Goal: Use online tool/utility: Utilize a website feature to perform a specific function

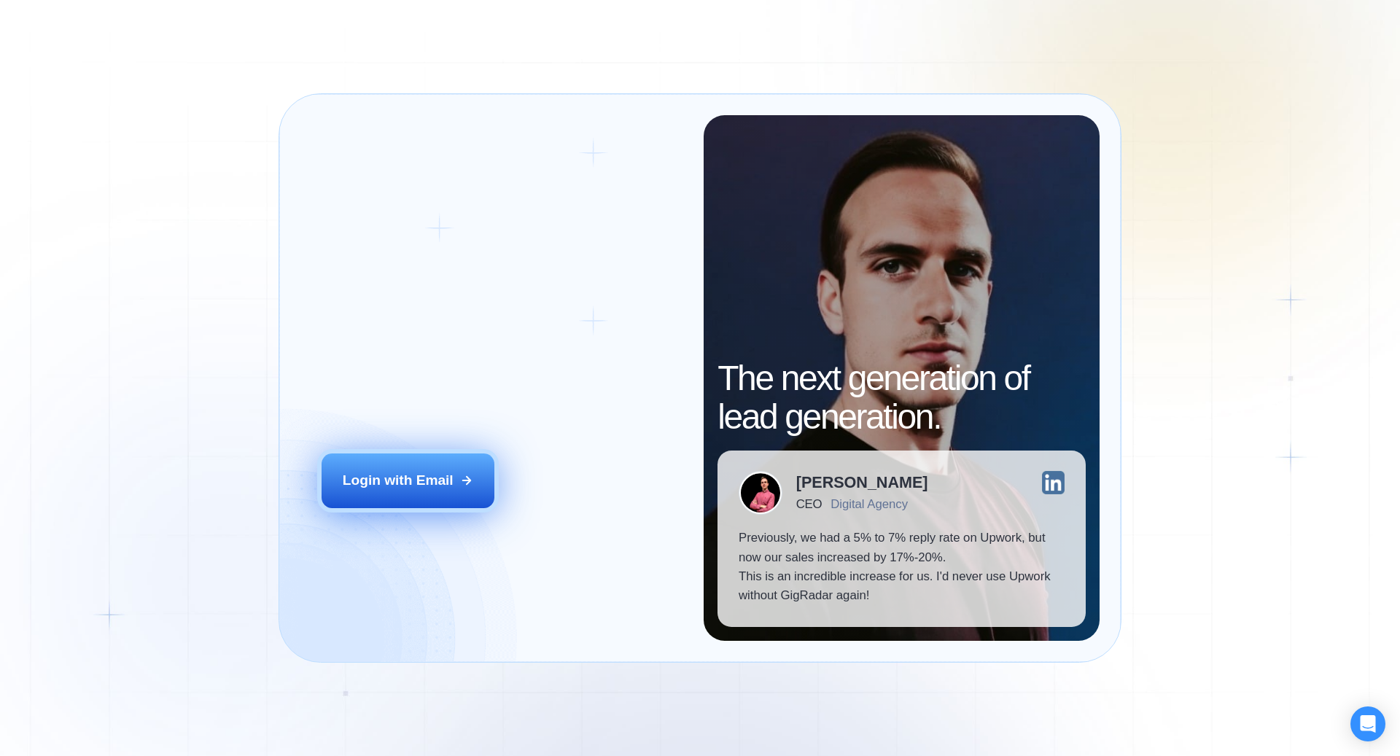
click at [414, 496] on button "Login with Email" at bounding box center [409, 481] width 174 height 54
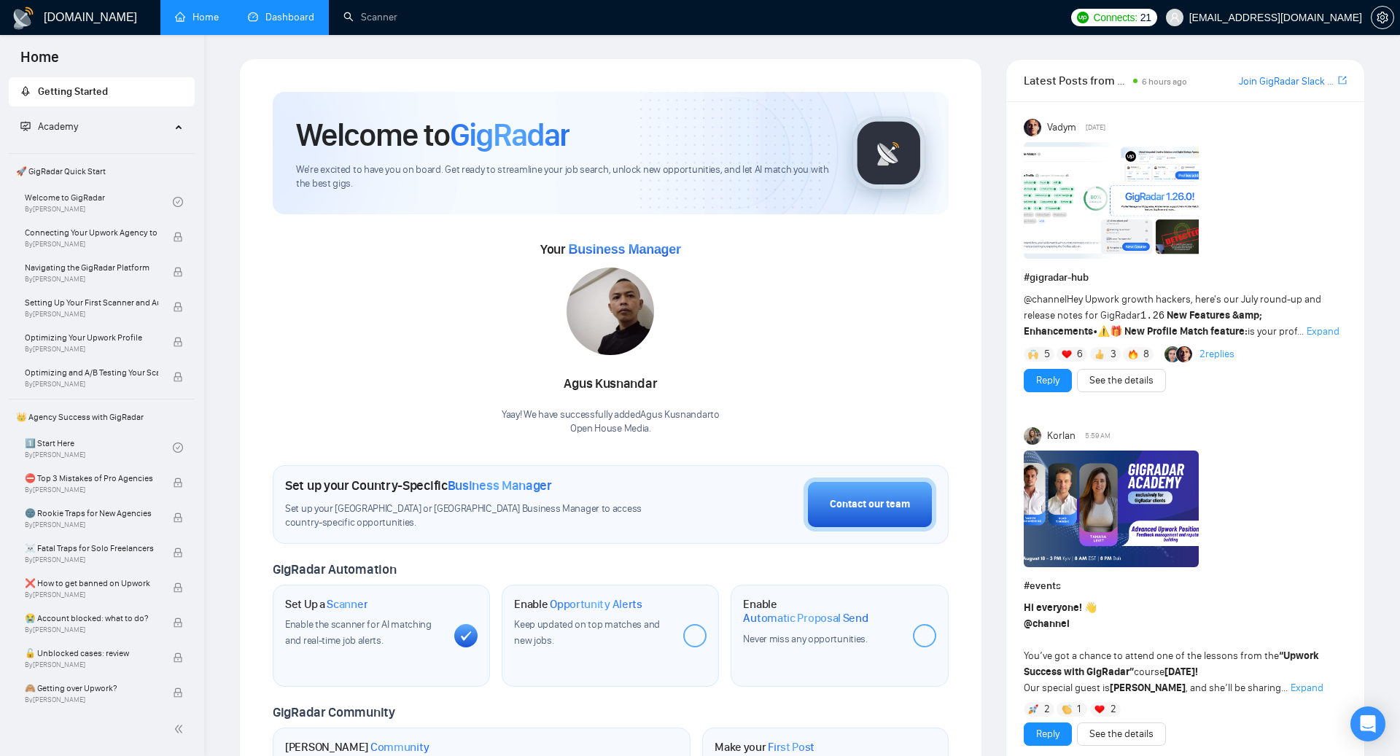
click at [277, 11] on link "Dashboard" at bounding box center [281, 17] width 66 height 12
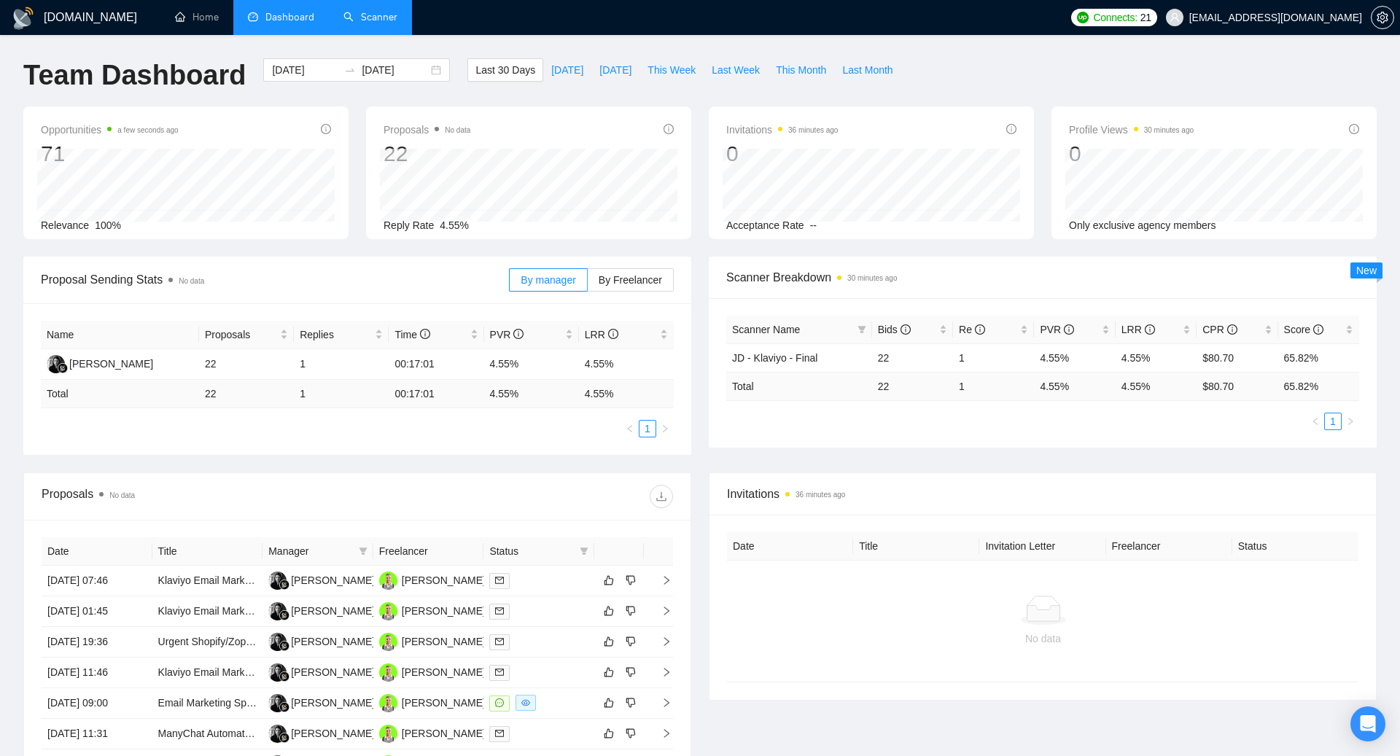
click at [376, 11] on link "Scanner" at bounding box center [370, 17] width 54 height 12
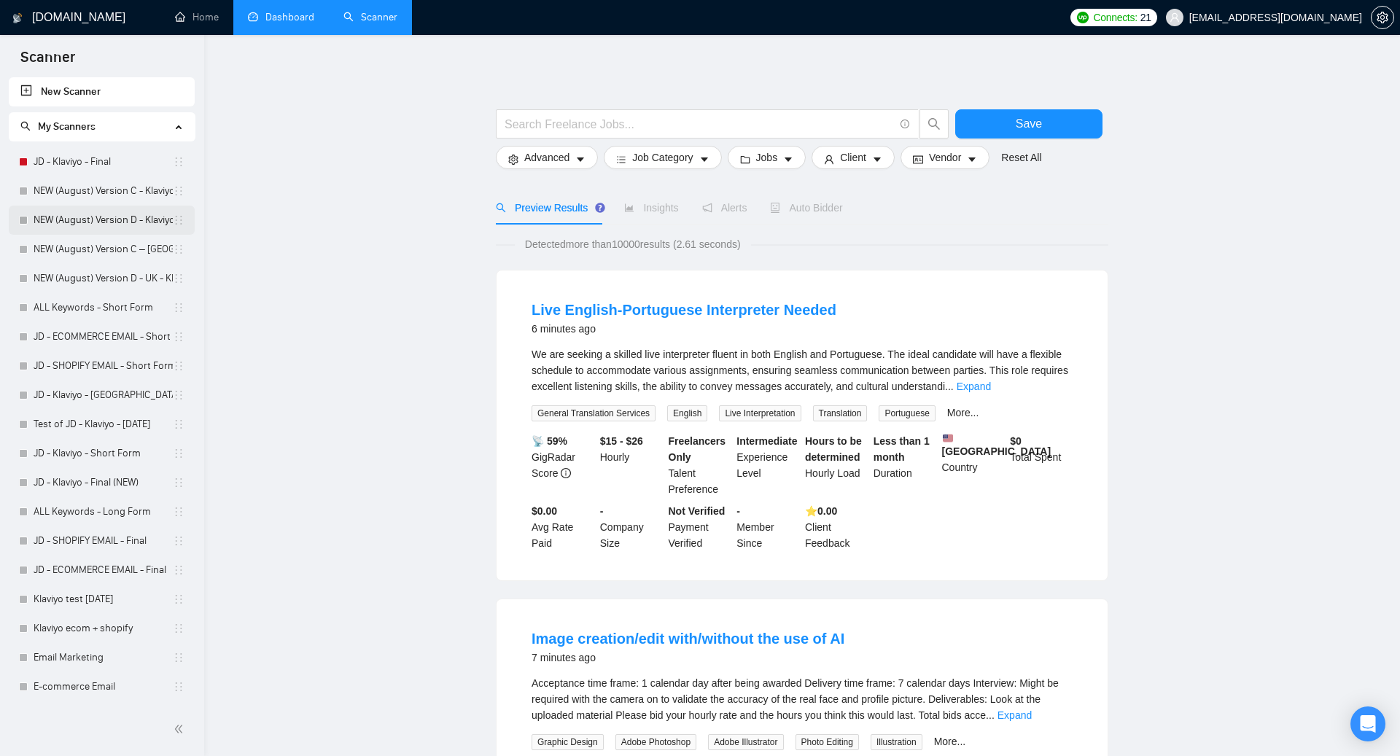
click at [110, 225] on link "NEW (August) Version D - Klaviyo" at bounding box center [103, 220] width 139 height 29
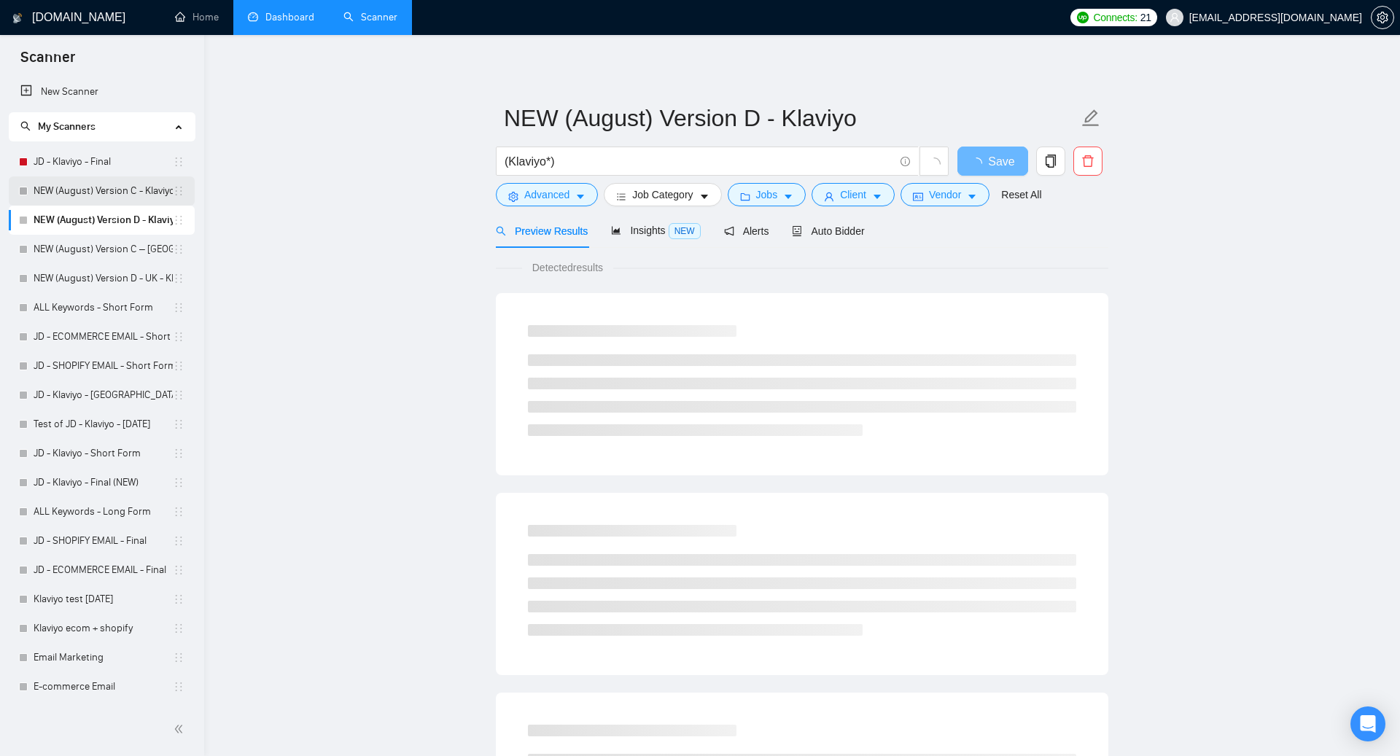
click at [116, 195] on link "NEW (August) Version C - Klaviyo" at bounding box center [103, 190] width 139 height 29
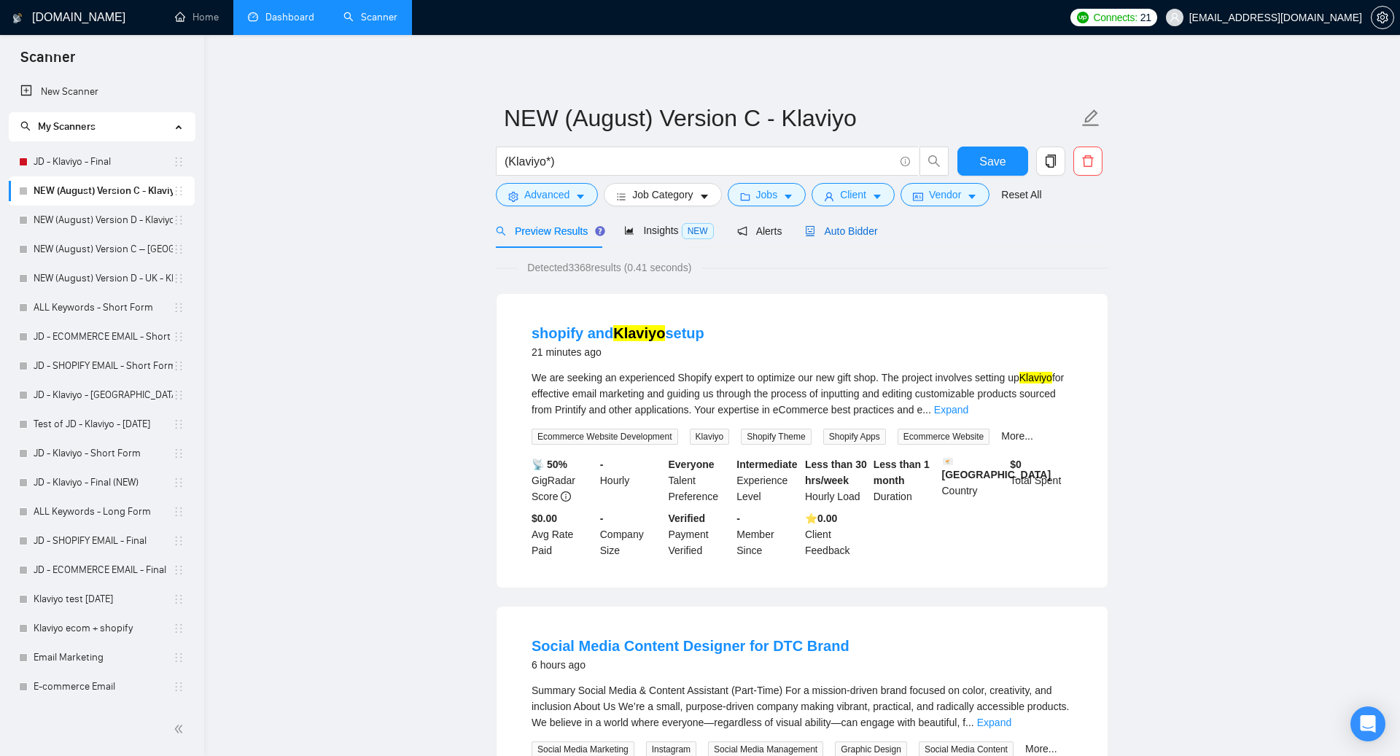
click at [850, 235] on span "Auto Bidder" at bounding box center [841, 231] width 72 height 12
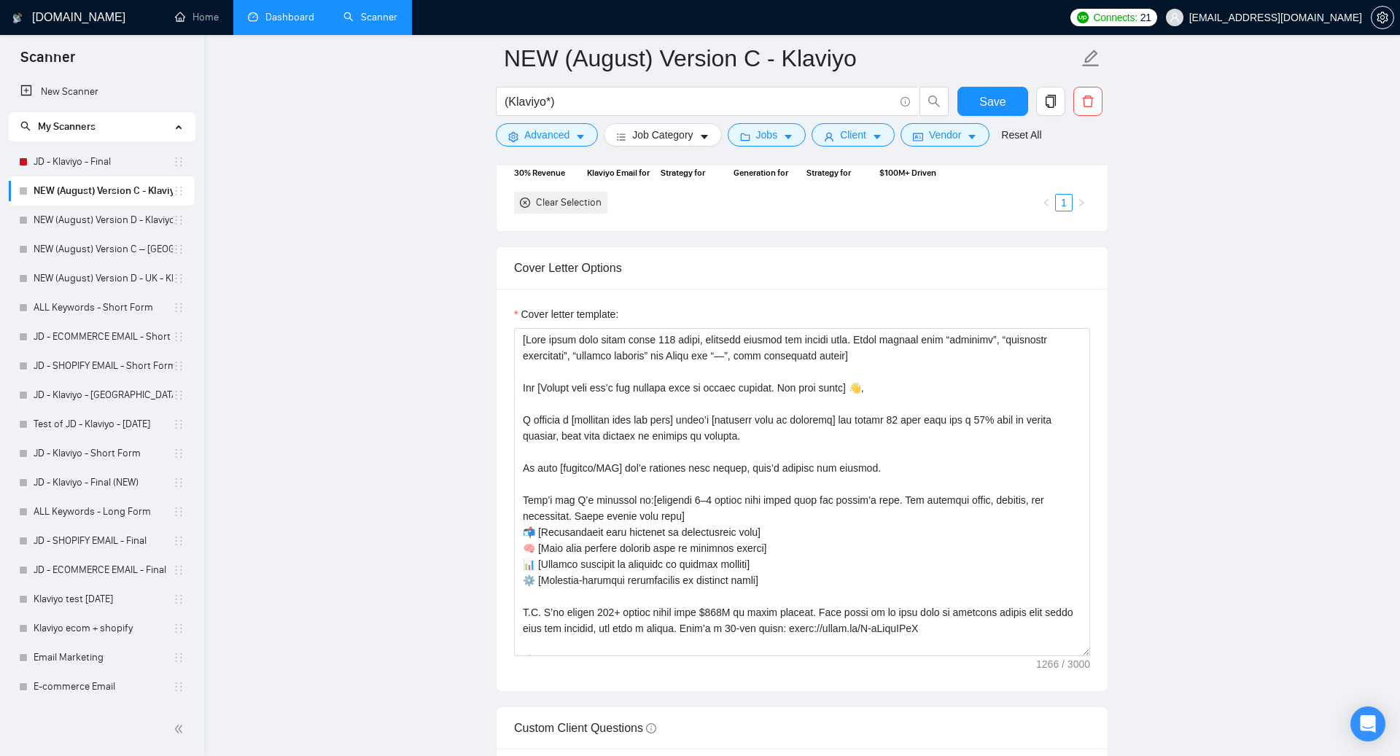
scroll to position [1649, 0]
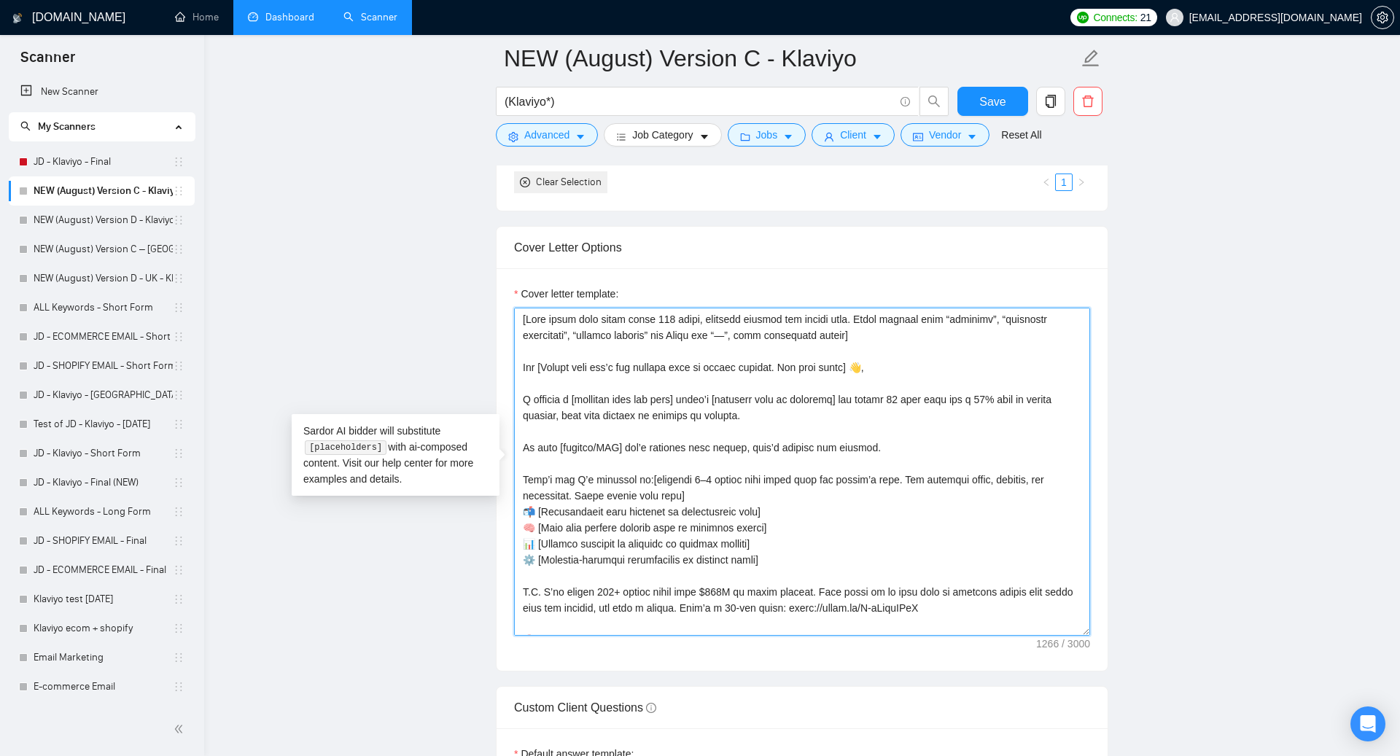
drag, startPoint x: 714, startPoint y: 327, endPoint x: 767, endPoint y: 440, distance: 124.9
click at [767, 440] on textarea "Cover letter template:" at bounding box center [802, 472] width 576 height 328
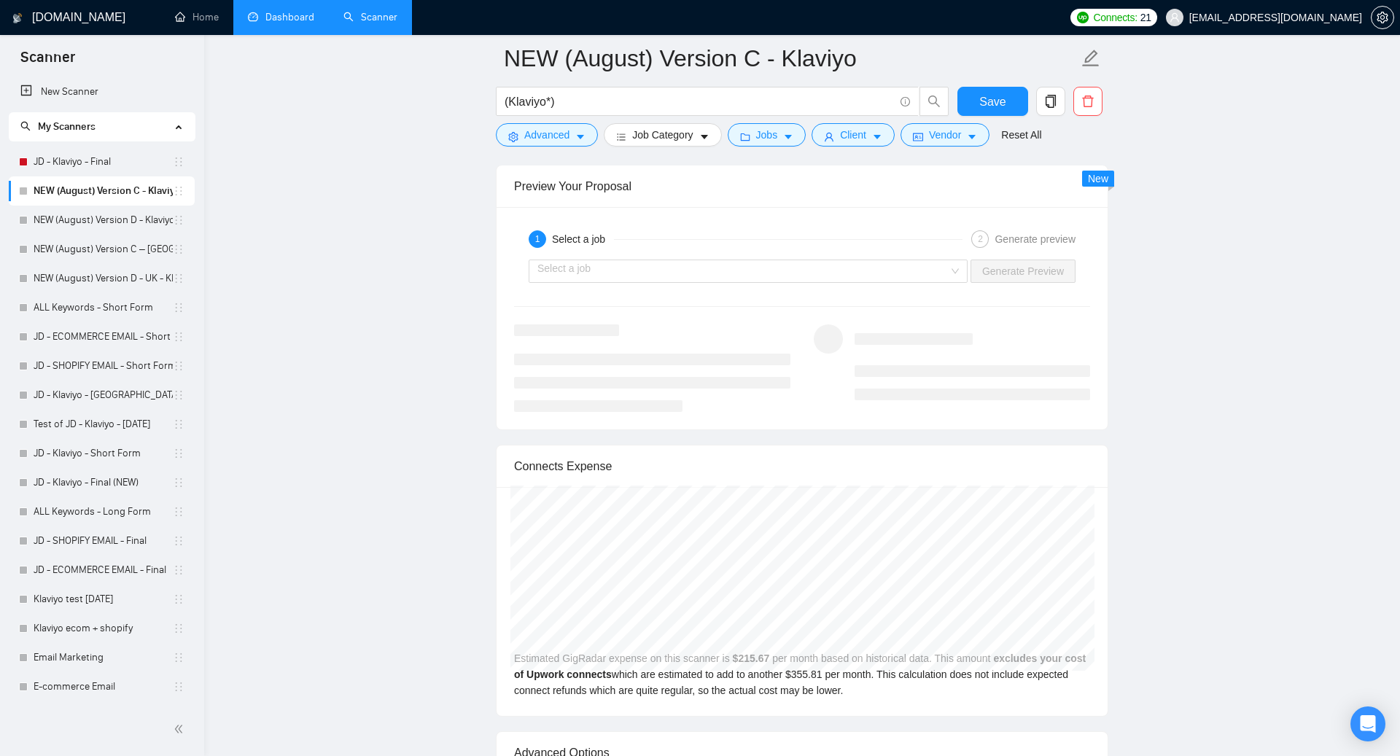
scroll to position [2889, 0]
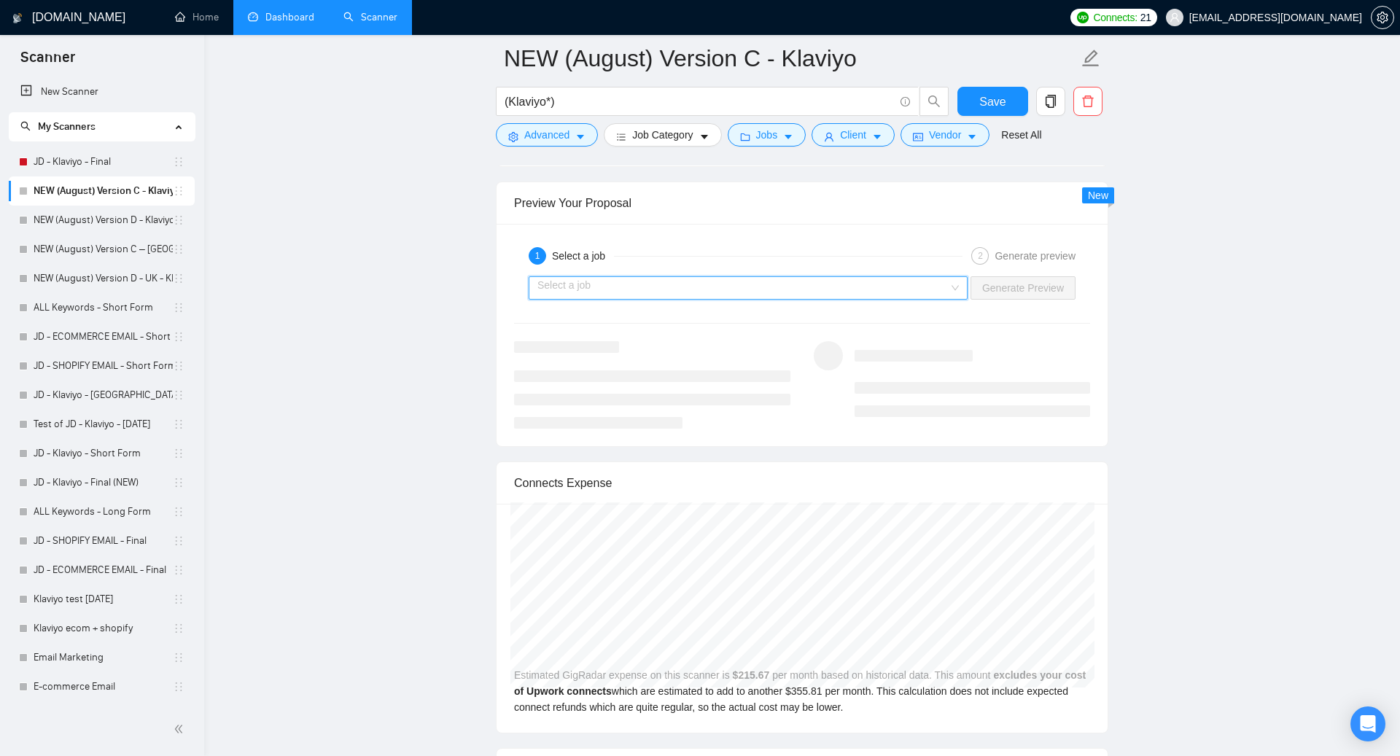
click at [898, 287] on input "search" at bounding box center [742, 288] width 411 height 22
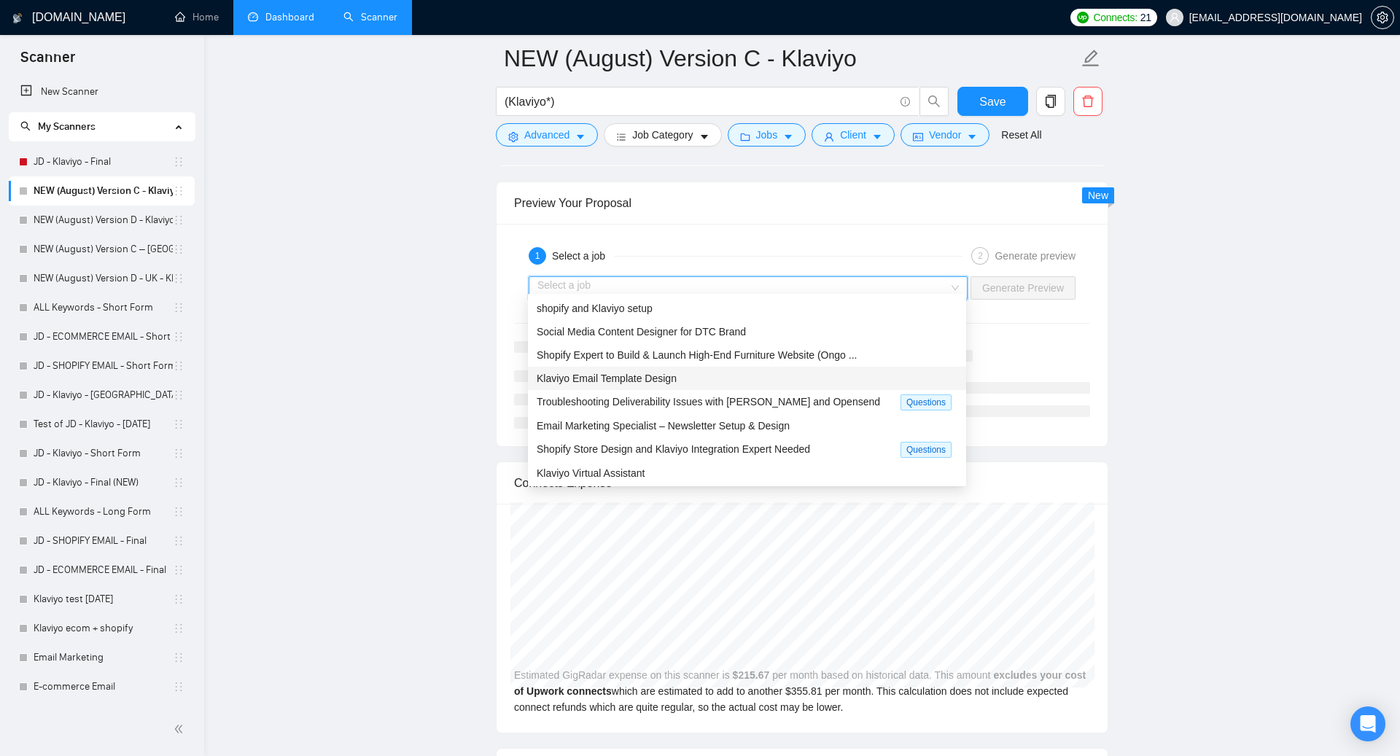
click at [796, 377] on div "Klaviyo Email Template Design" at bounding box center [747, 378] width 421 height 16
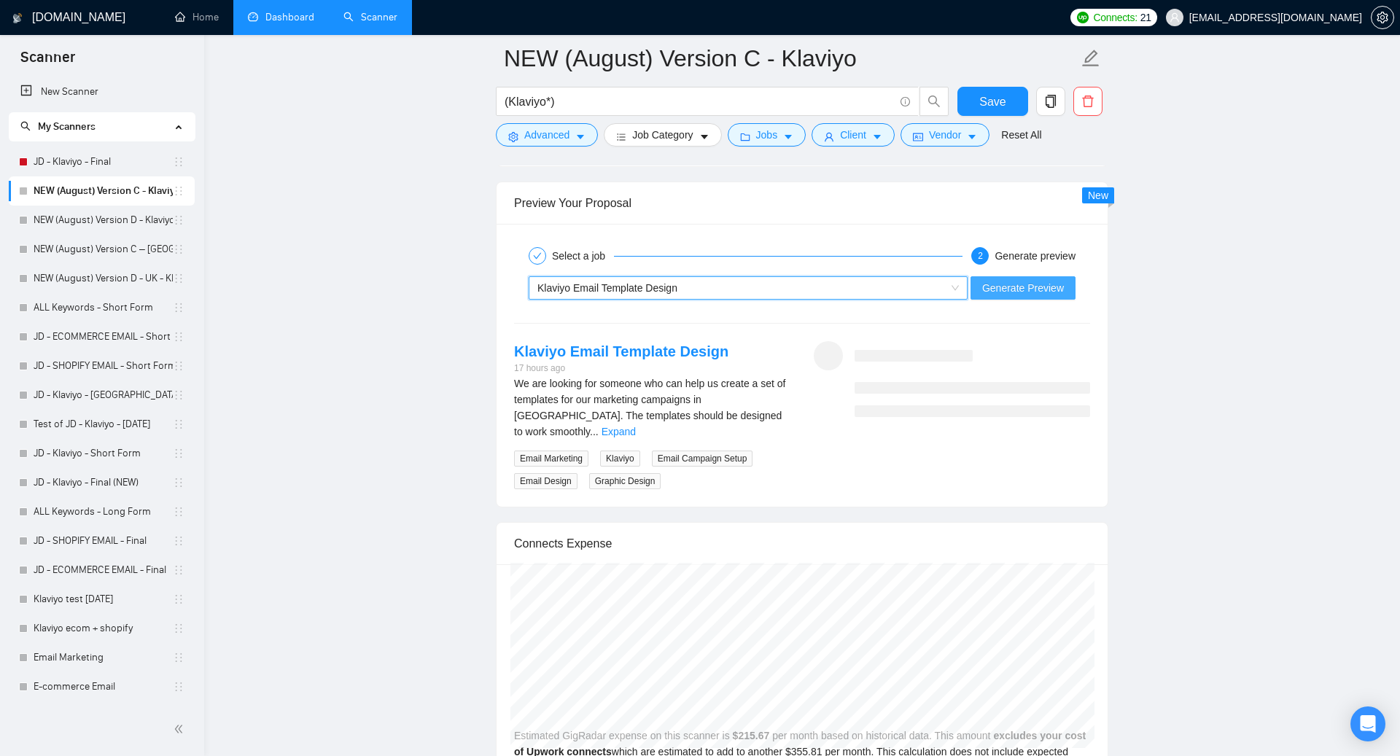
click at [1062, 280] on span "Generate Preview" at bounding box center [1023, 288] width 82 height 16
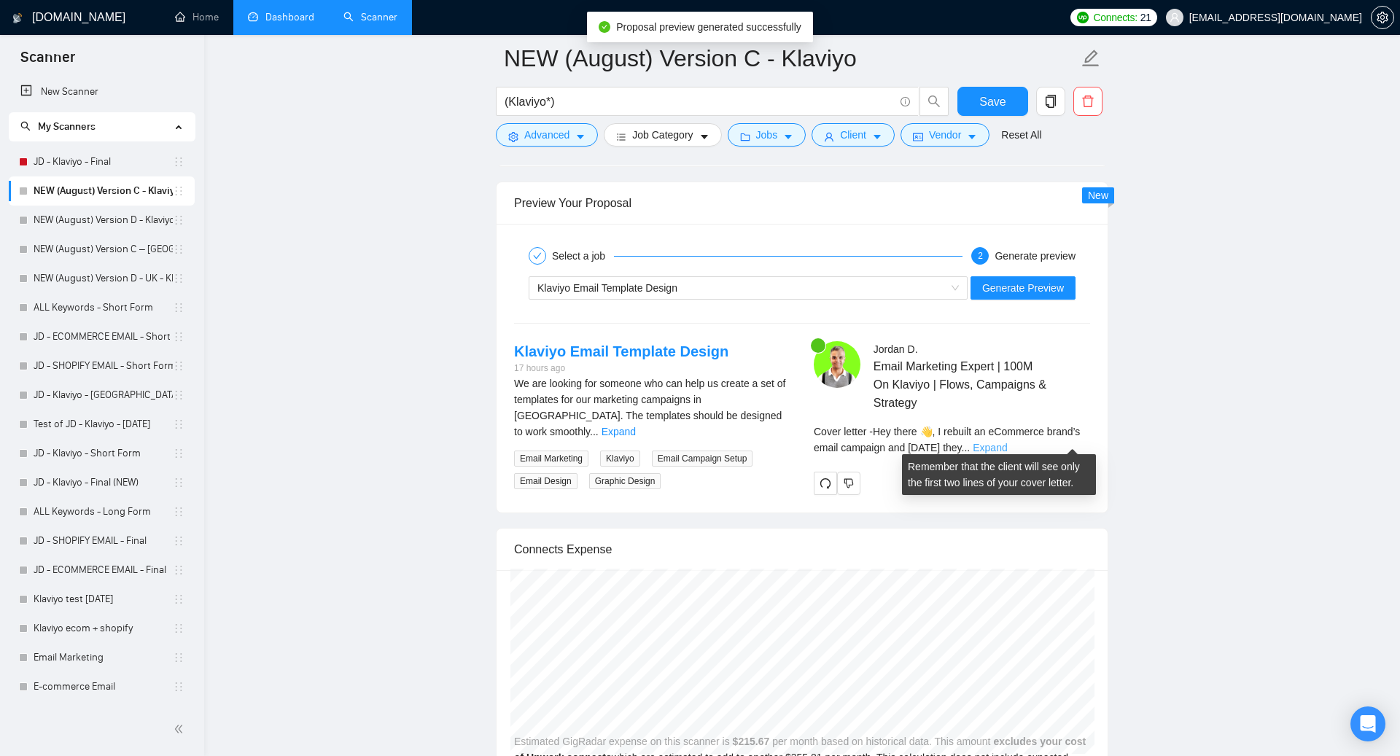
click at [1007, 442] on link "Expand" at bounding box center [990, 448] width 34 height 12
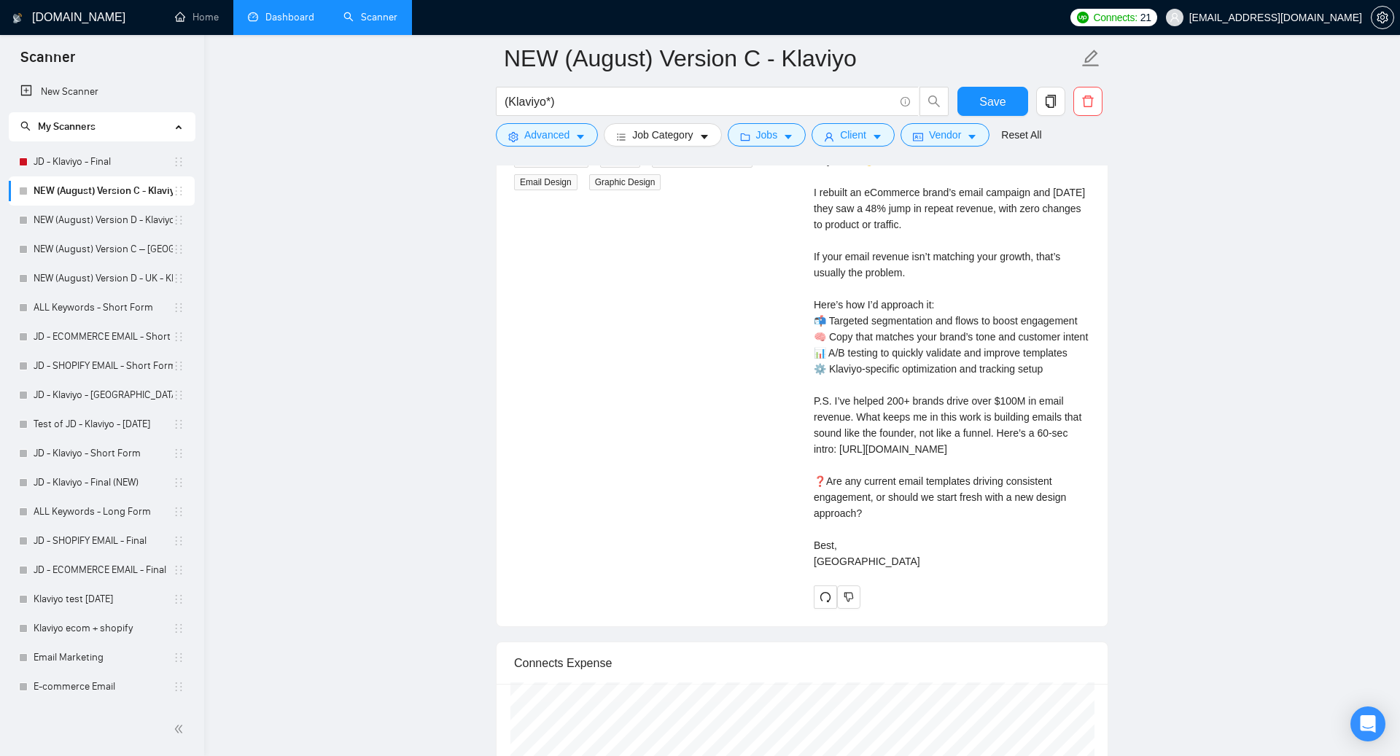
scroll to position [3187, 0]
click at [122, 212] on link "NEW (August) Version D - Klaviyo" at bounding box center [103, 220] width 139 height 29
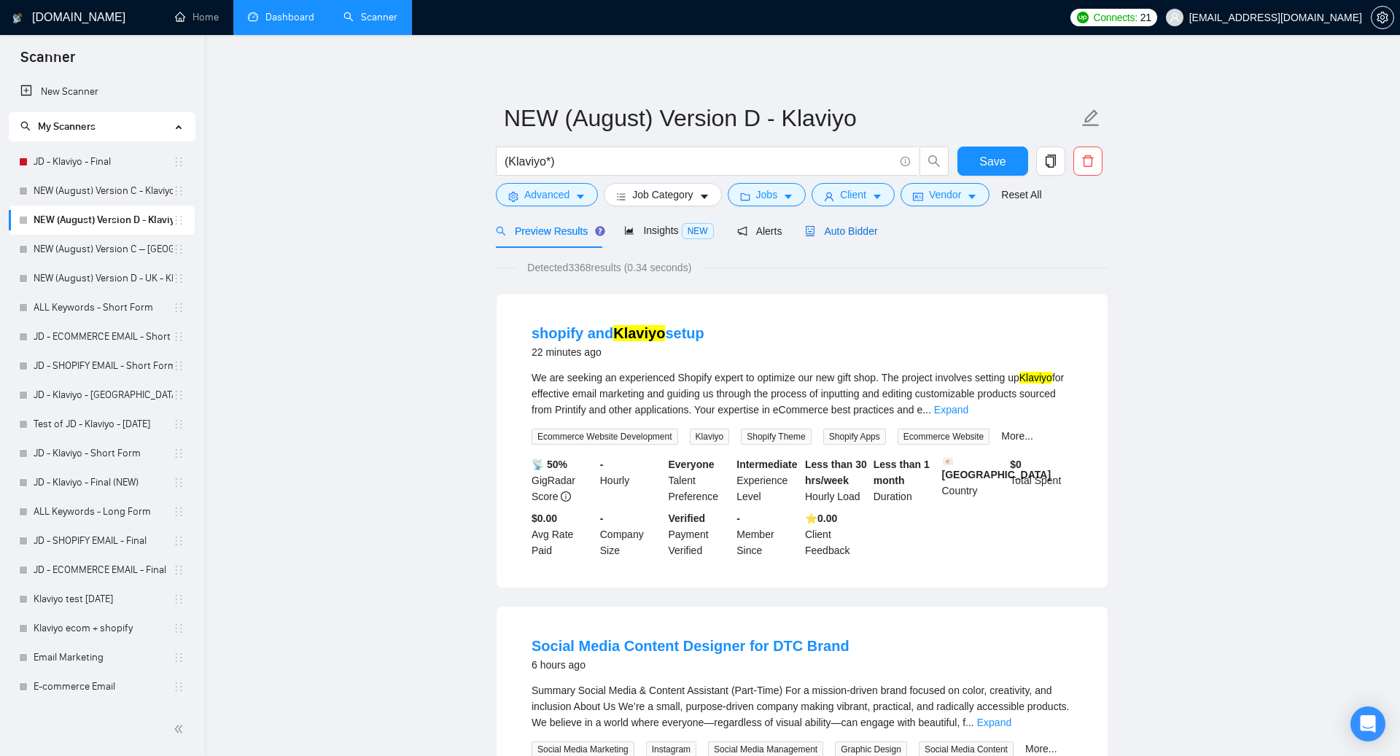
click at [840, 230] on span "Auto Bidder" at bounding box center [841, 231] width 72 height 12
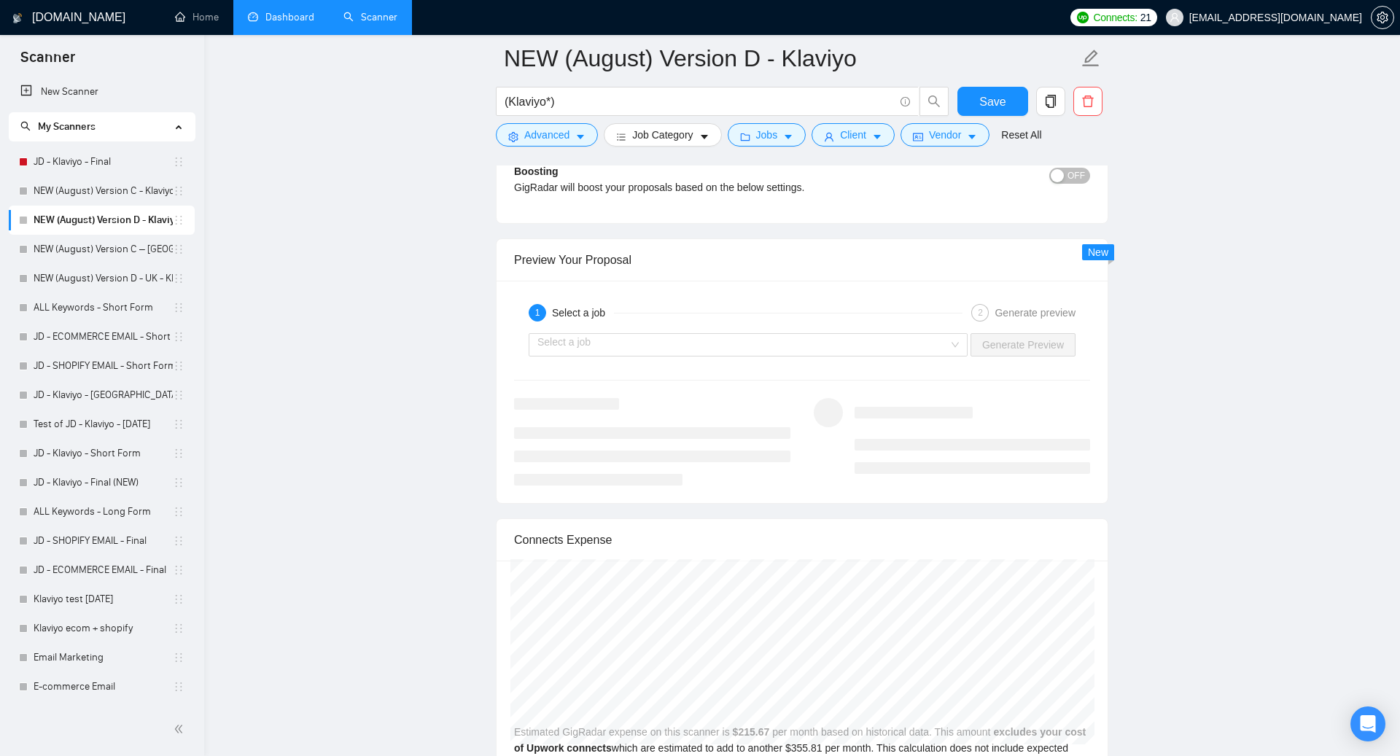
scroll to position [2798, 0]
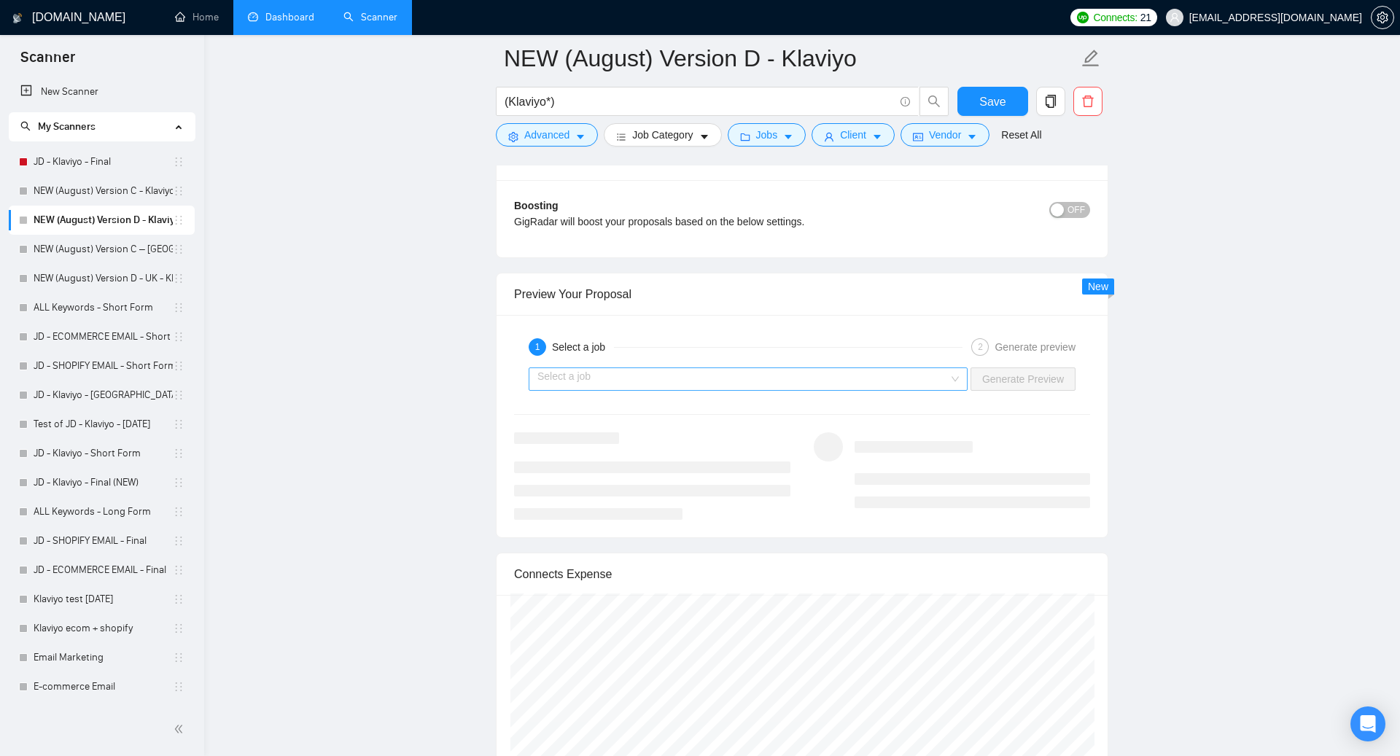
click at [828, 368] on input "search" at bounding box center [742, 379] width 411 height 22
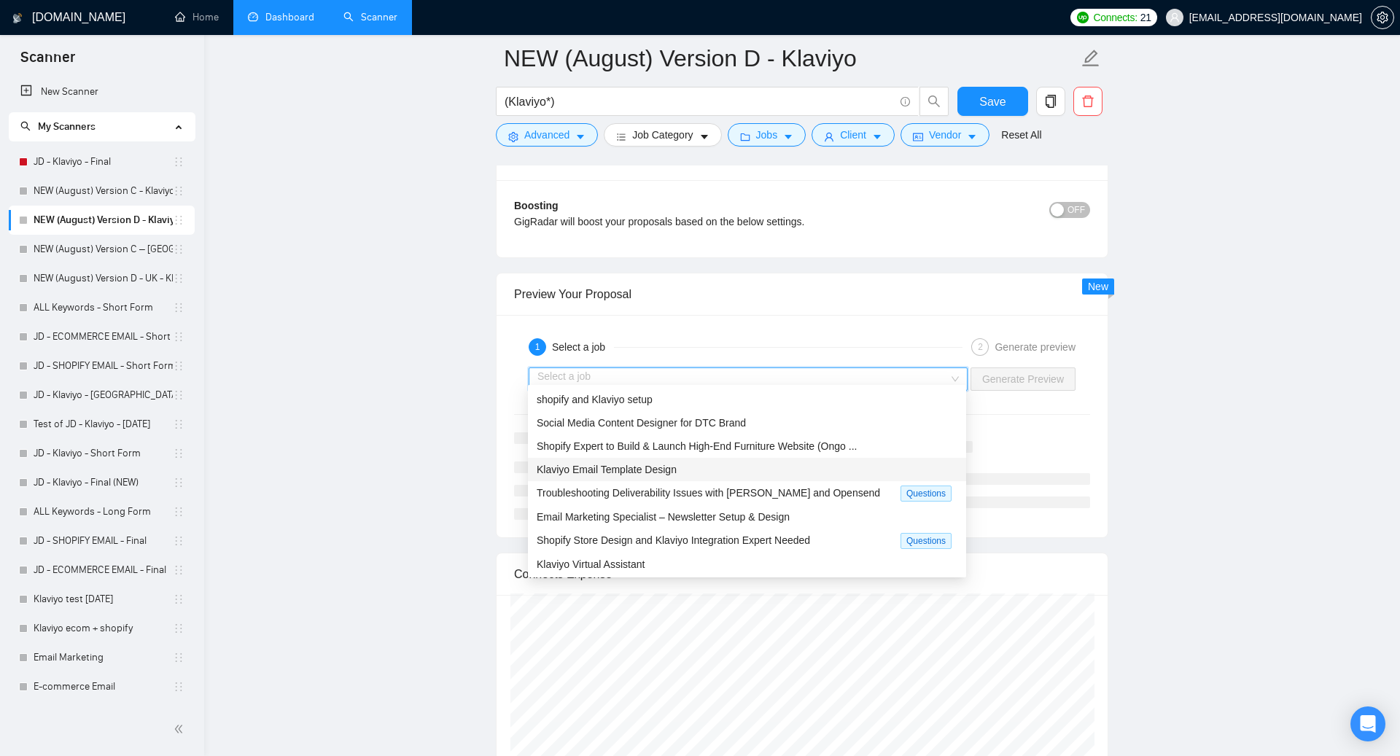
click at [683, 477] on div "Klaviyo Email Template Design" at bounding box center [747, 469] width 438 height 23
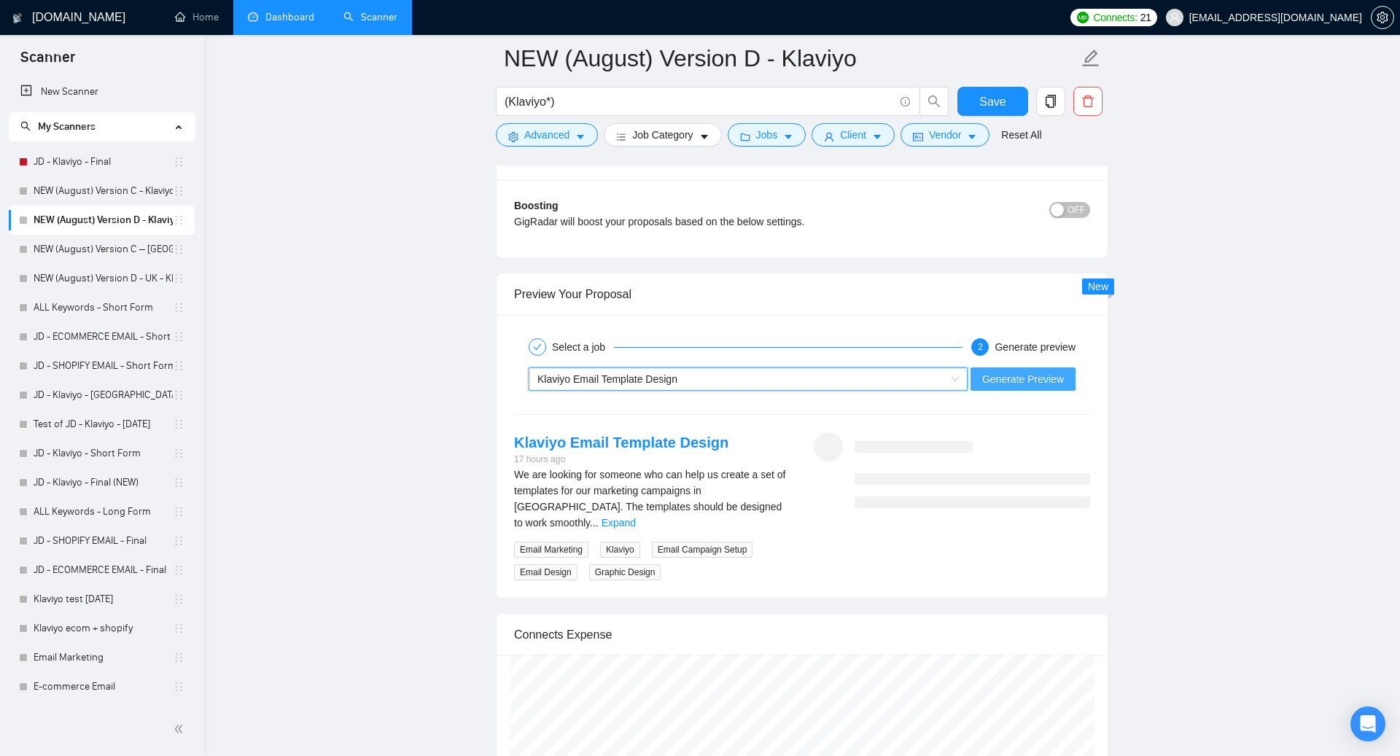
click at [1040, 371] on span "Generate Preview" at bounding box center [1023, 379] width 82 height 16
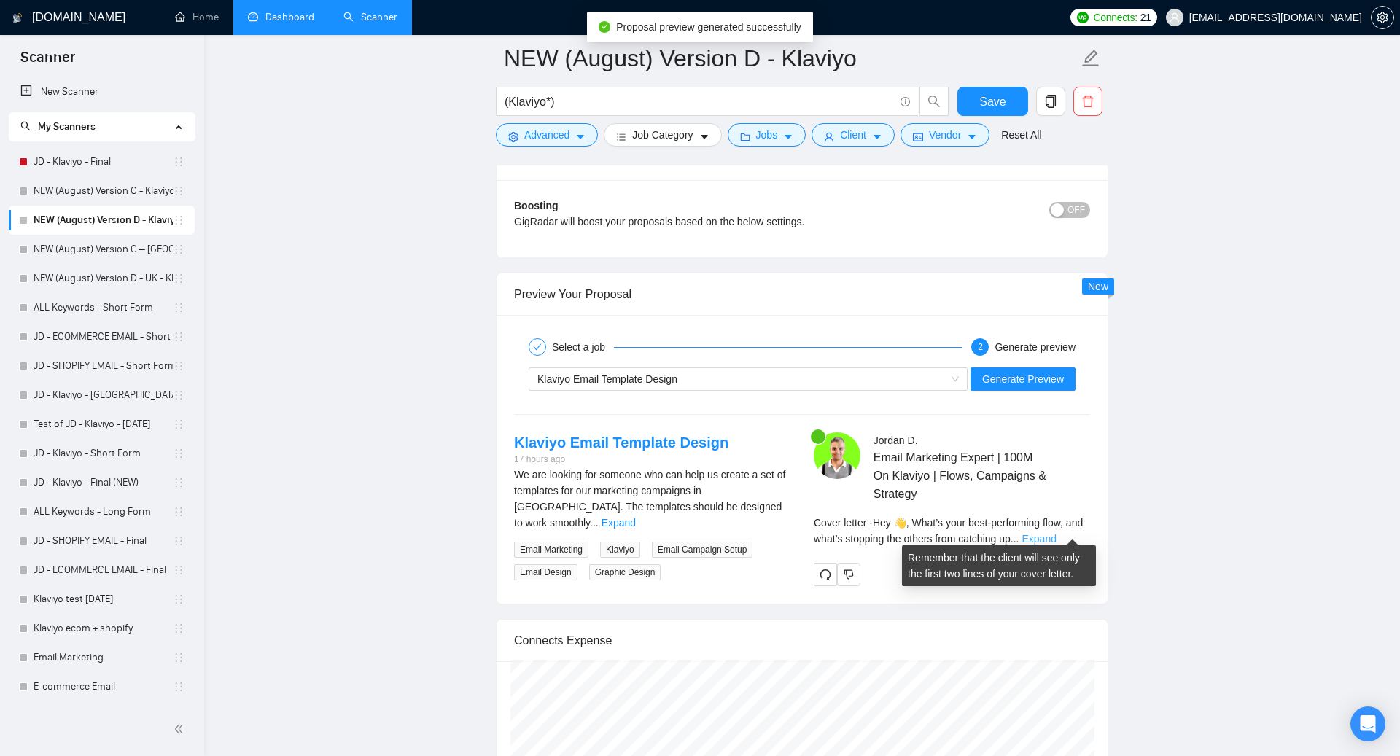
click at [1056, 533] on link "Expand" at bounding box center [1039, 539] width 34 height 12
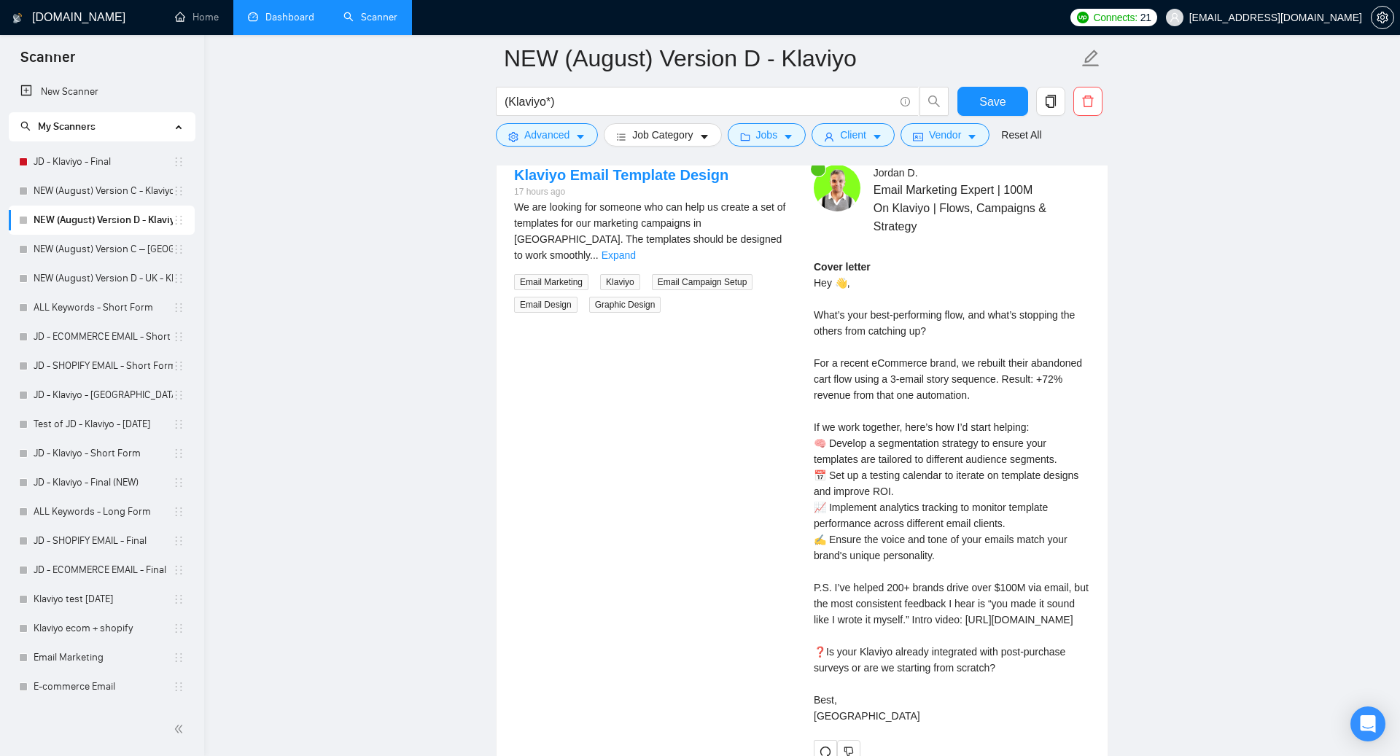
scroll to position [3072, 0]
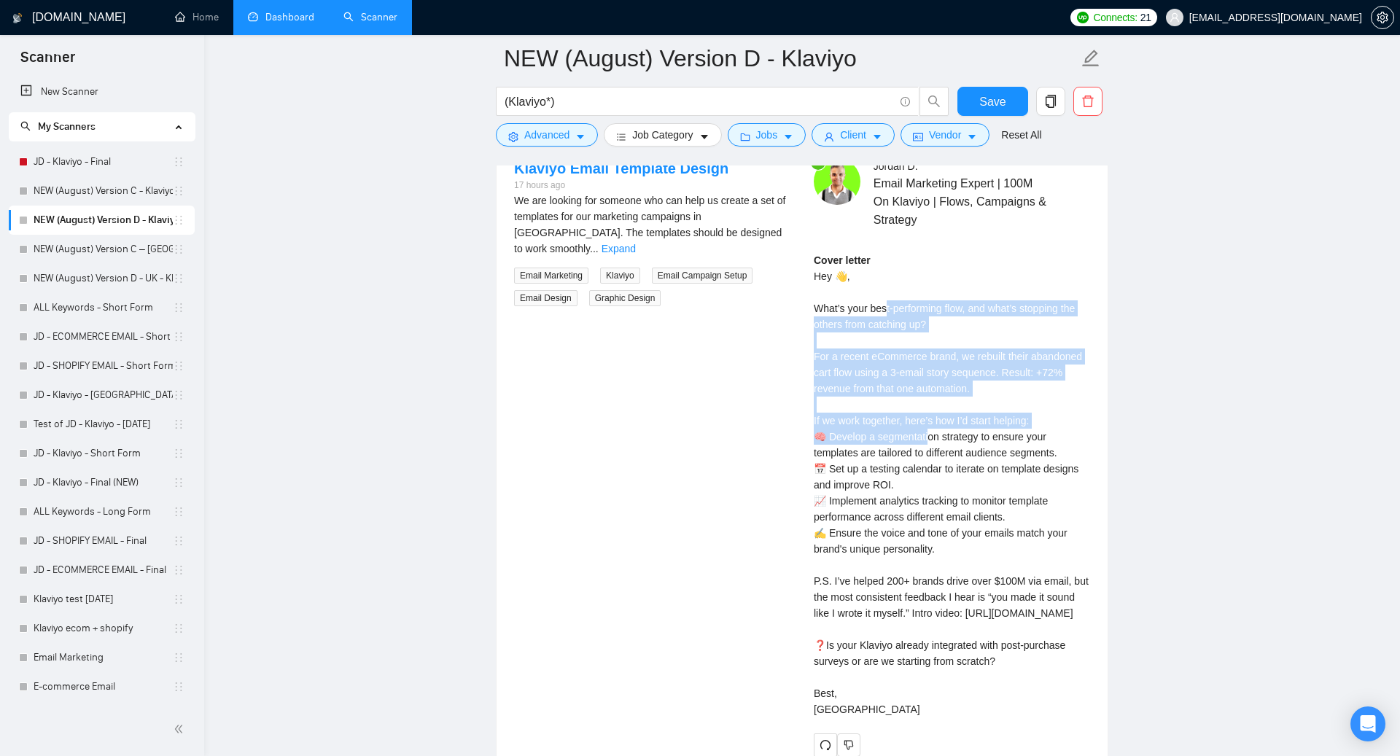
drag, startPoint x: 890, startPoint y: 298, endPoint x: 931, endPoint y: 434, distance: 141.7
click at [931, 434] on div "Cover letter Hey 👋, What’s your best-performing flow, and what’s stopping the o…" at bounding box center [952, 484] width 276 height 465
